Goal: Information Seeking & Learning: Check status

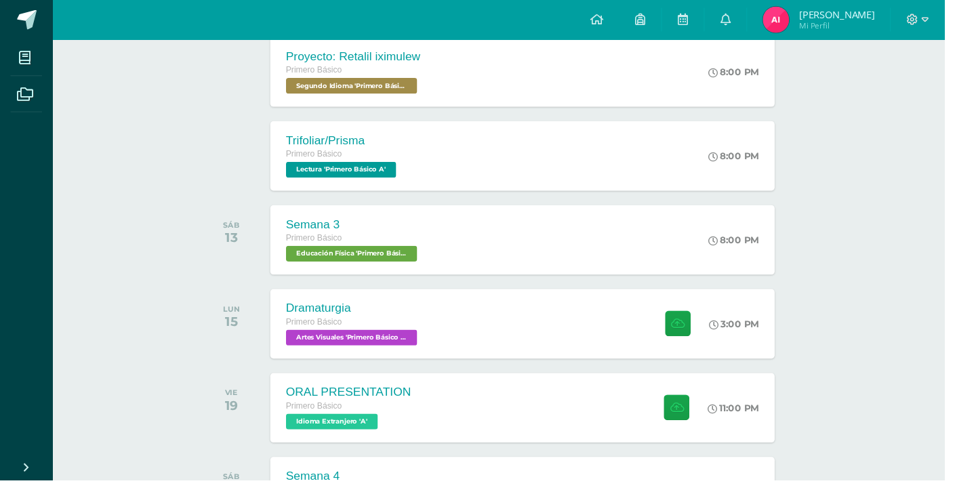
scroll to position [416, 0]
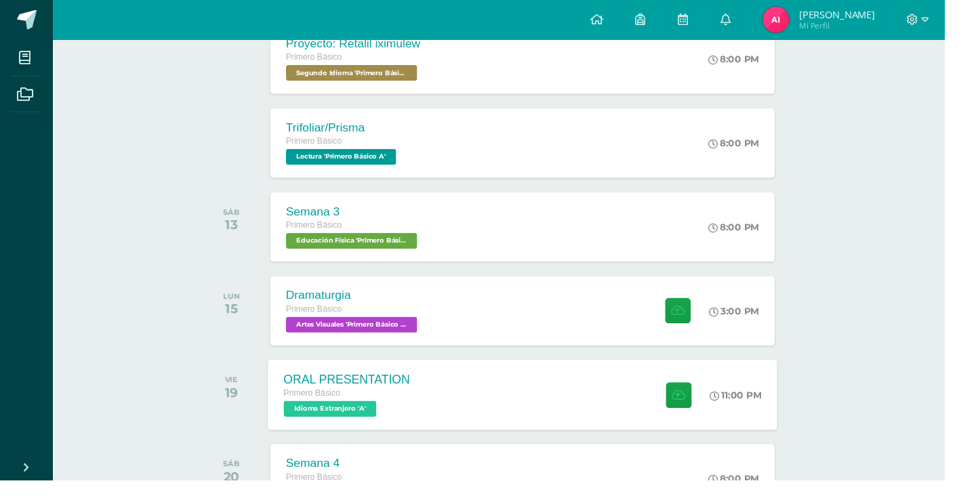
click at [576, 414] on div "ORAL PRESENTATION Primero Básico Idioma Extranjero 'A' 11:00 PM ORAL PRESENTATI…" at bounding box center [540, 408] width 527 height 73
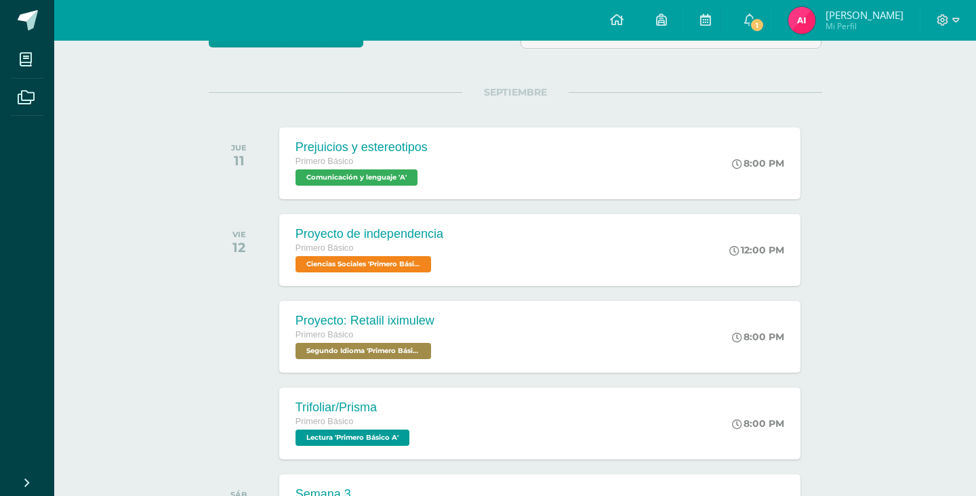
scroll to position [132, 0]
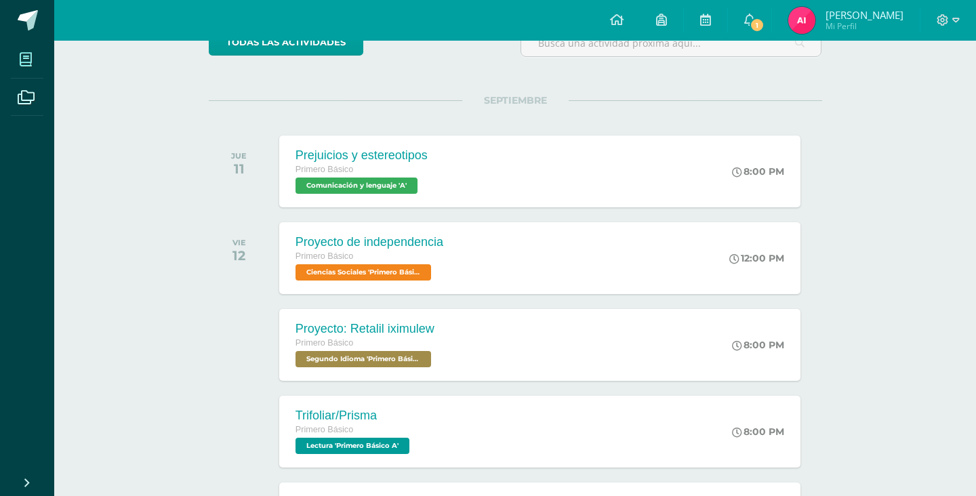
click at [20, 64] on icon at bounding box center [26, 60] width 12 height 14
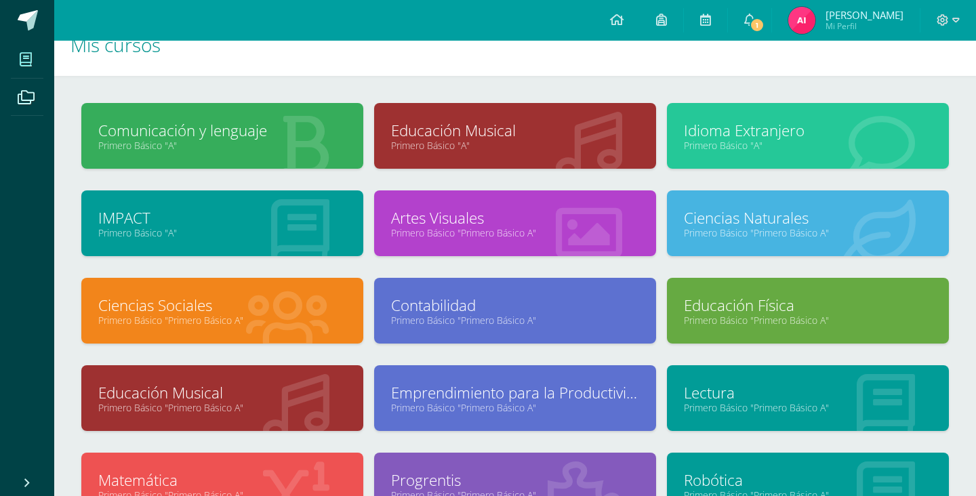
scroll to position [27, 0]
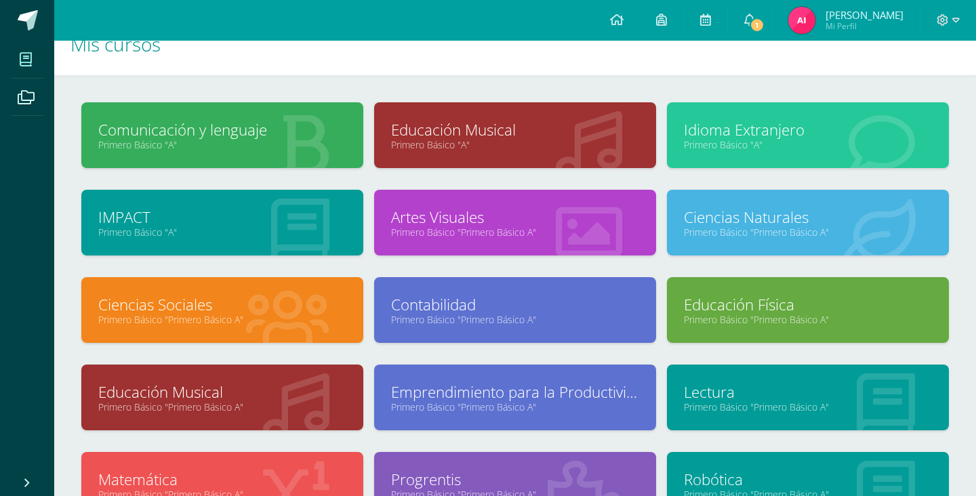
click at [826, 131] on link "Idioma Extranjero" at bounding box center [808, 129] width 248 height 21
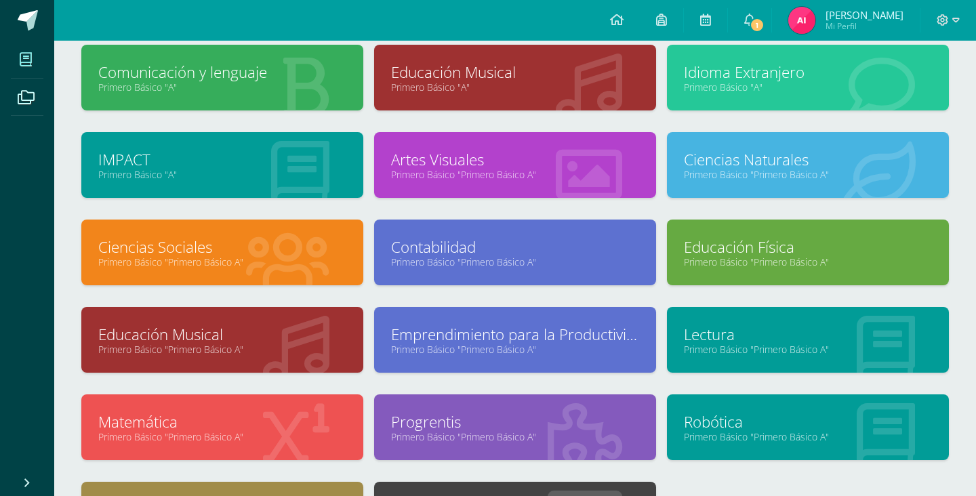
scroll to position [92, 0]
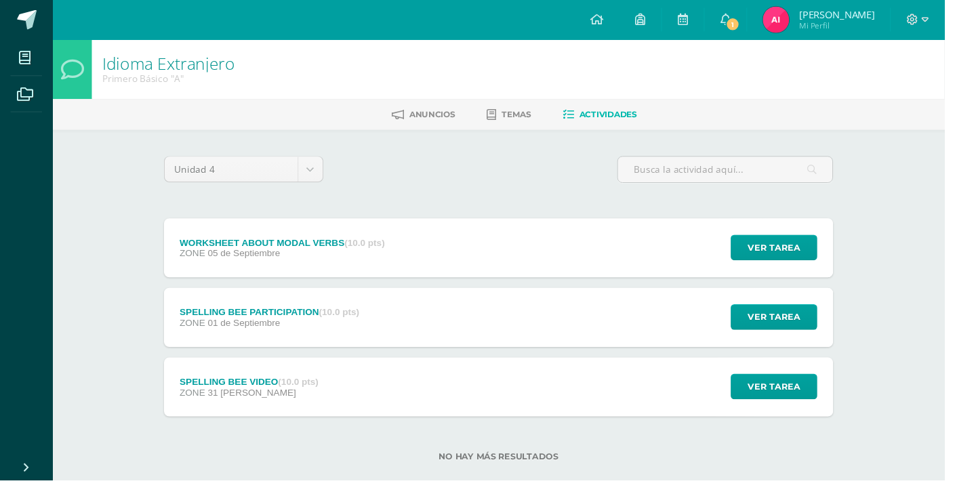
click at [516, 262] on div "WORKSHEET ABOUT MODAL VERBS (10.0 pts) ZONE 05 de [GEOGRAPHIC_DATA] Ver tarea W…" at bounding box center [514, 256] width 691 height 61
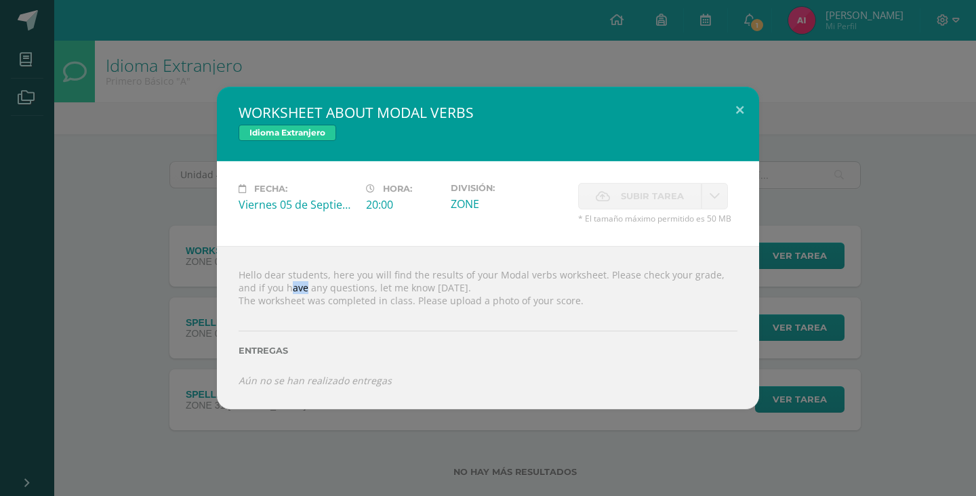
click at [661, 318] on div "Entregas" at bounding box center [488, 346] width 499 height 56
click at [334, 468] on div "WORKSHEET ABOUT MODAL VERBS Idioma Extranjero Fecha: Viernes 05 de Septiembre H…" at bounding box center [488, 248] width 976 height 496
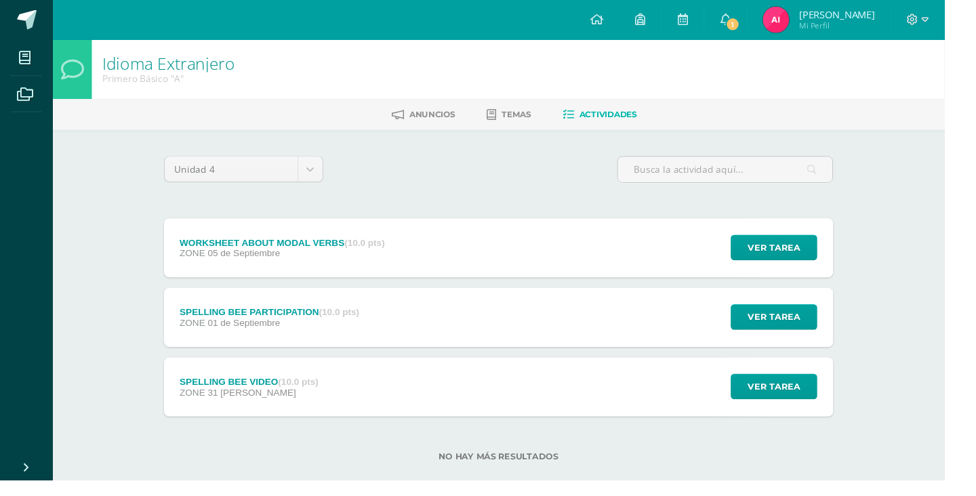
click at [504, 268] on div "WORKSHEET ABOUT MODAL VERBS (10.0 pts) ZONE 05 de Septiembre Ver tarea WORKSHEE…" at bounding box center [514, 256] width 691 height 61
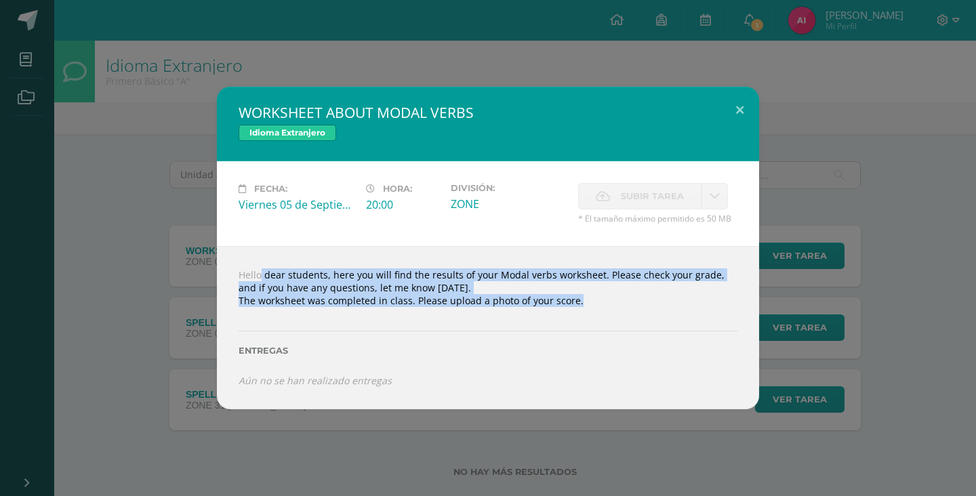
copy div "Hello dear students, here you will find the results of your Modal verbs workshe…"
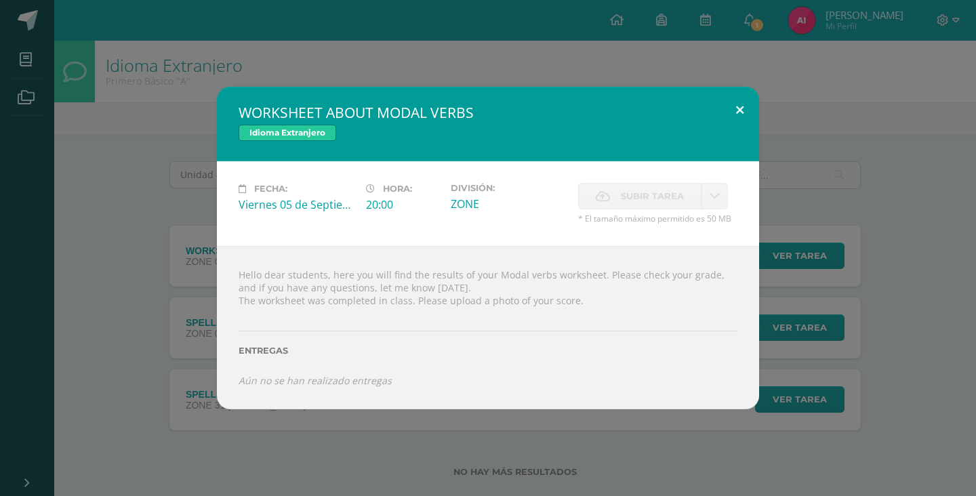
click at [726, 121] on button at bounding box center [740, 110] width 39 height 46
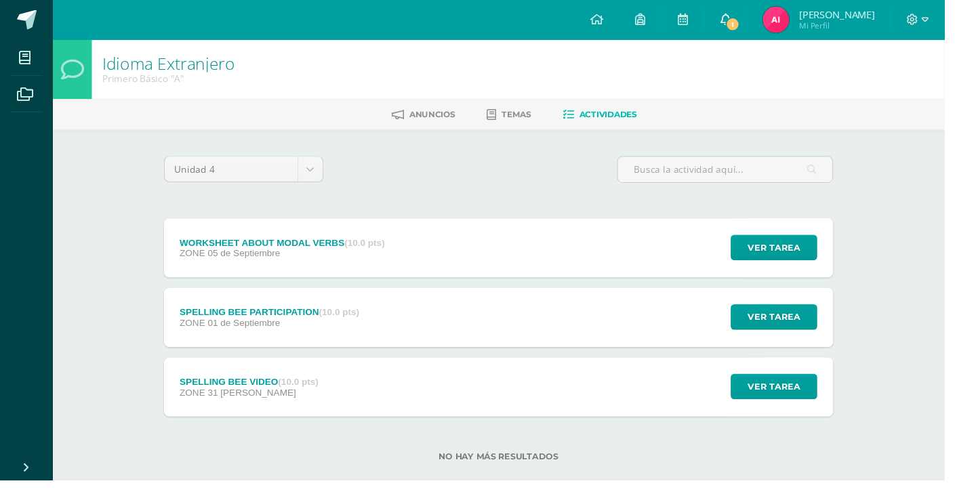
click at [771, 33] on link "1" at bounding box center [749, 20] width 43 height 41
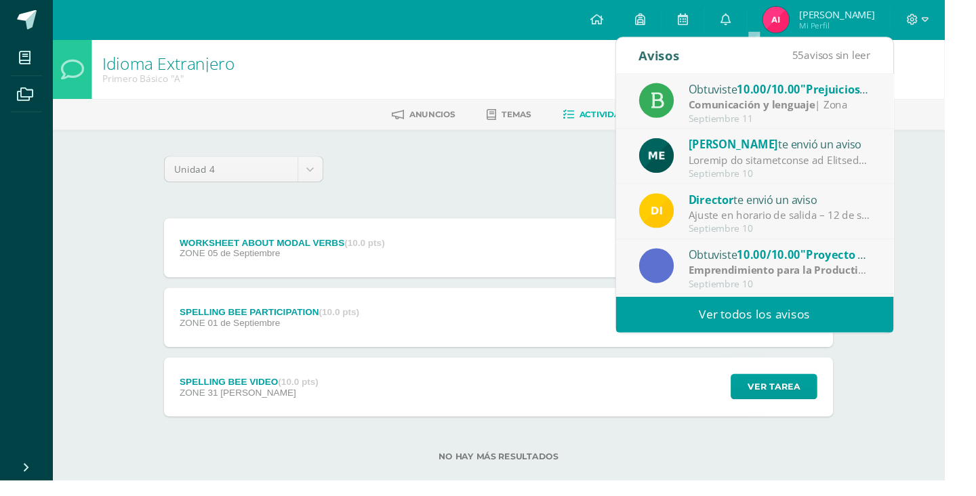
click at [939, 394] on div "Idioma Extranjero Primero Básico "A" Anuncios Temas Actividades Unidad 4 Unidad…" at bounding box center [515, 281] width 922 height 480
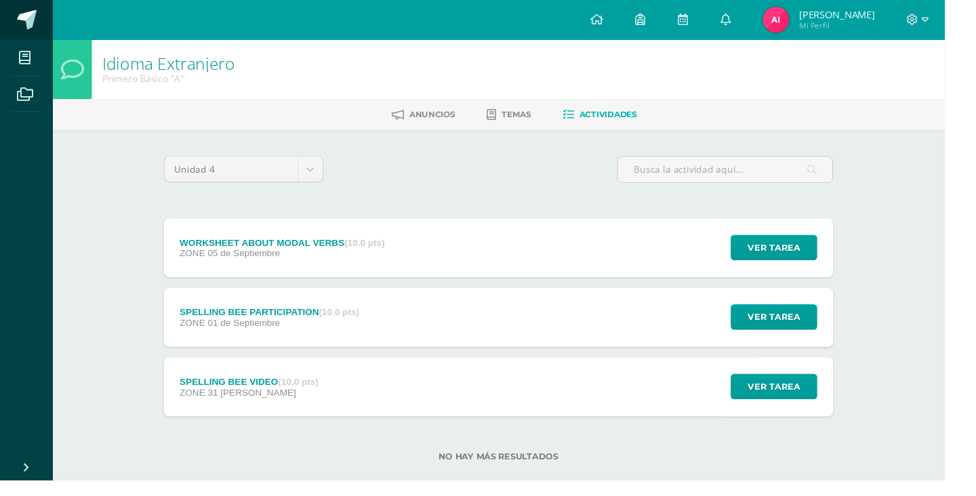
click at [29, 26] on span at bounding box center [28, 20] width 20 height 20
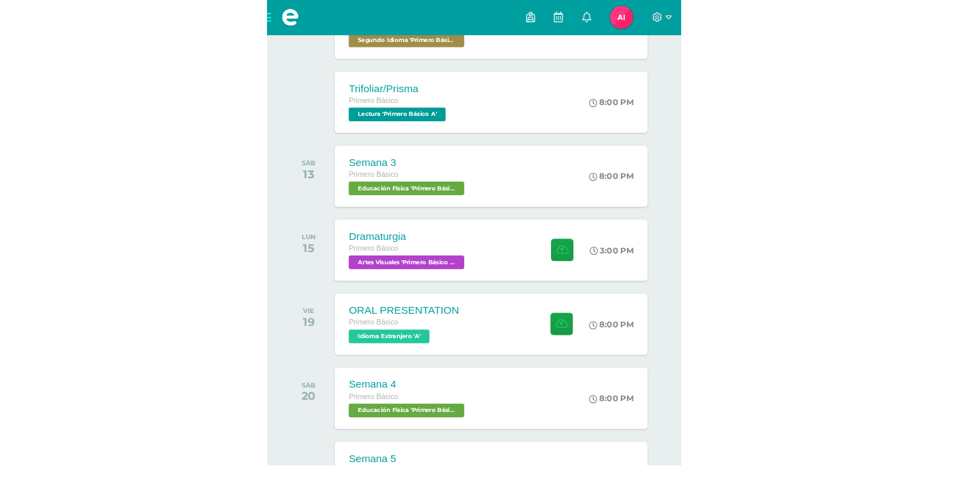
scroll to position [445, 0]
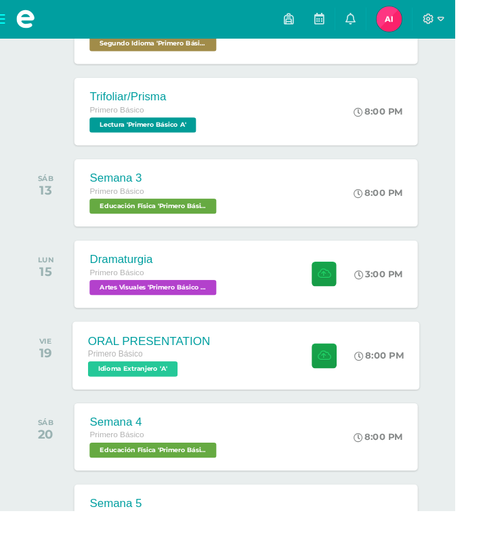
click at [235, 381] on div "ORAL PRESENTATION Primero Básico Idioma Extranjero 'A' 8:00 PM ORAL PRESENTATIO…" at bounding box center [263, 379] width 370 height 73
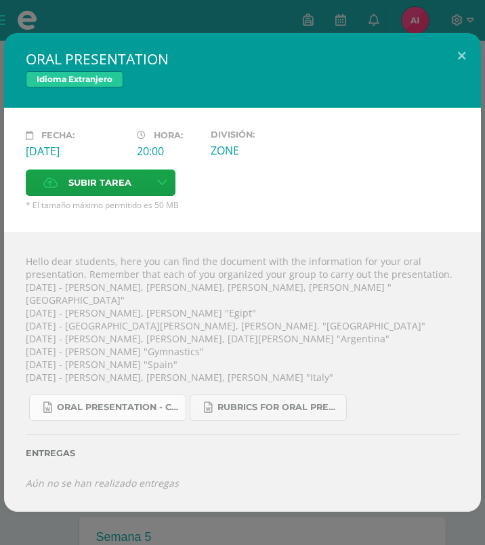
click at [133, 421] on link "ORAL PRESENTATION - COUNTRY.docx" at bounding box center [107, 408] width 157 height 26
